Goal: Navigation & Orientation: Find specific page/section

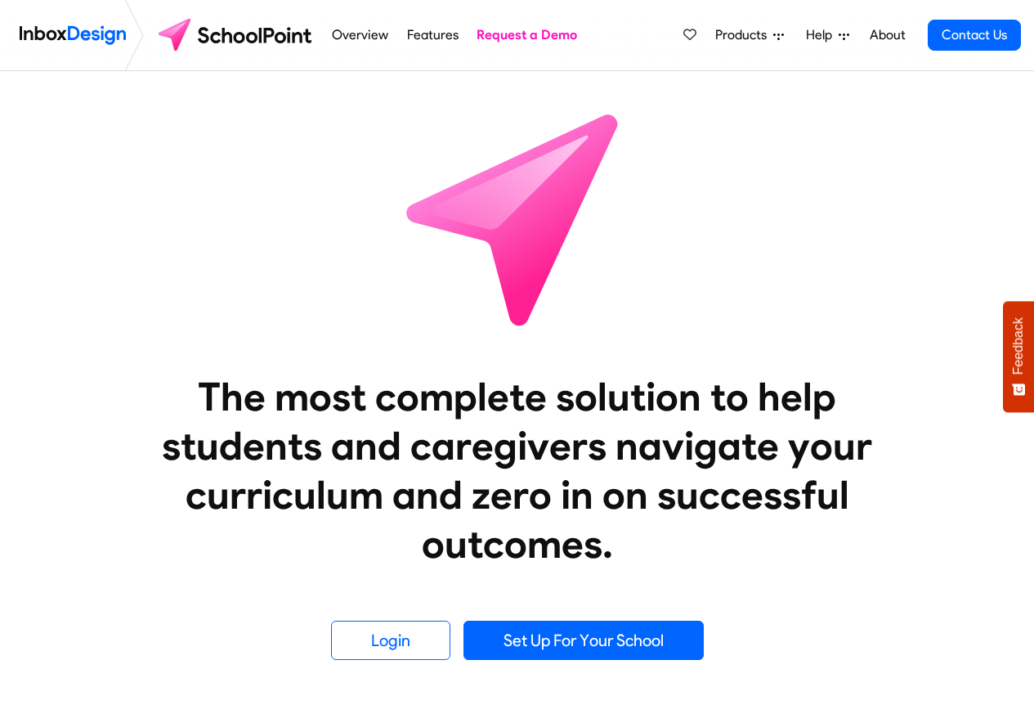
click at [767, 36] on span "Products" at bounding box center [744, 35] width 58 height 20
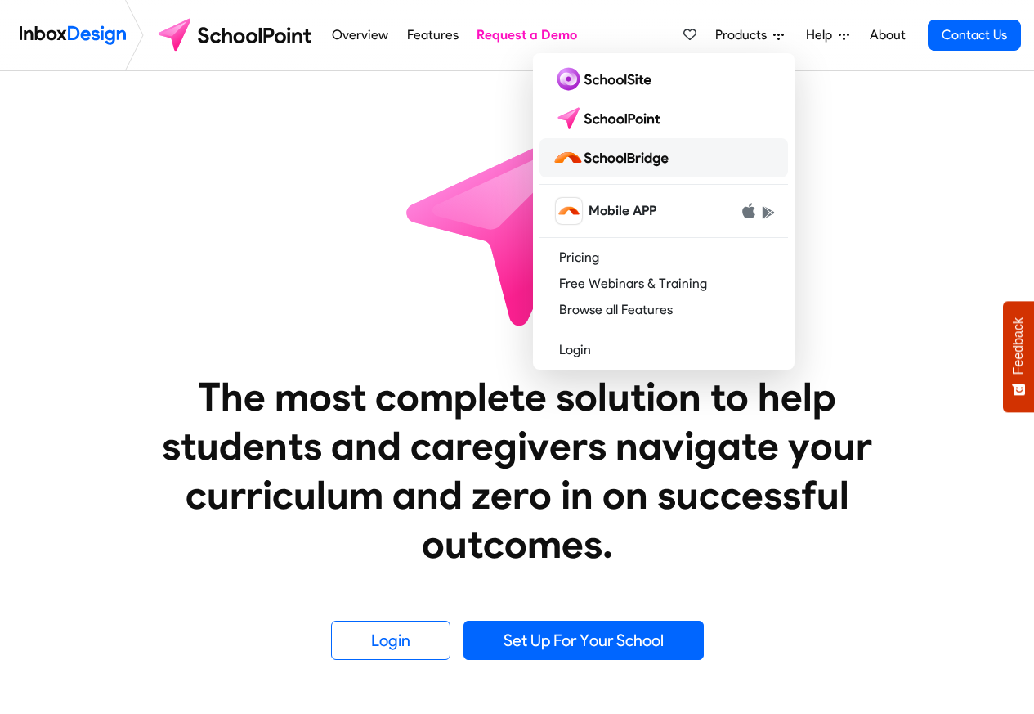
click at [633, 159] on img at bounding box center [614, 158] width 123 height 26
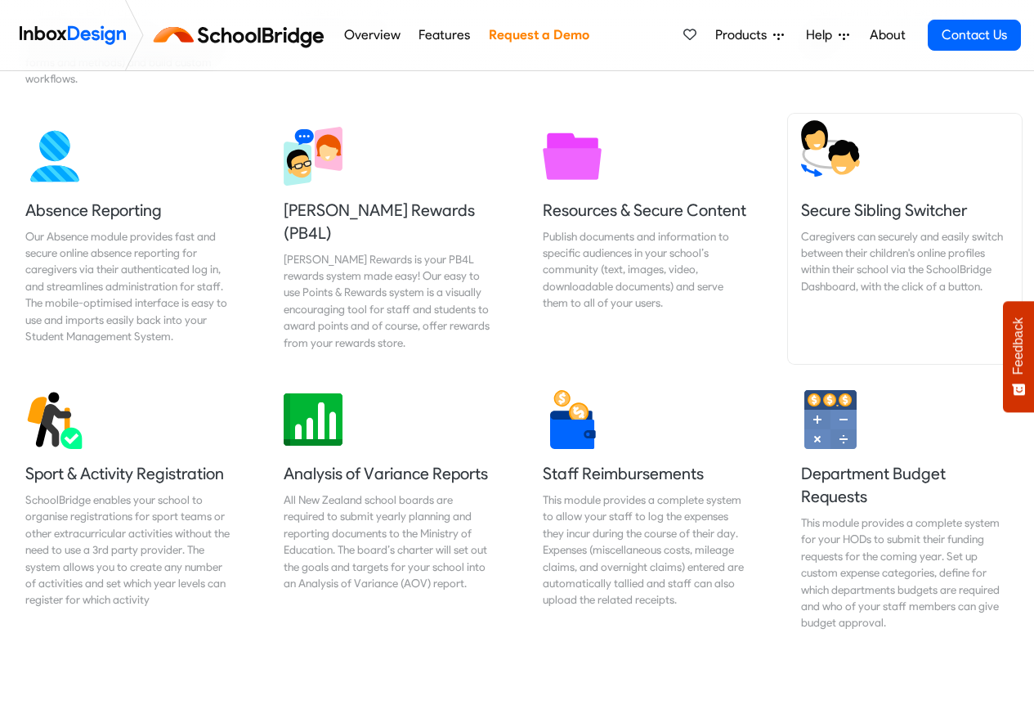
scroll to position [1177, 0]
